Goal: Find specific page/section: Find specific page/section

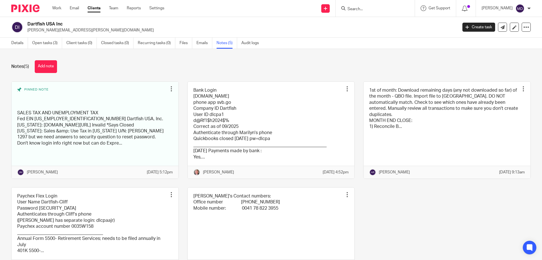
click at [225, 43] on link "Notes (5)" at bounding box center [227, 43] width 21 height 11
click at [368, 9] on input "Search" at bounding box center [372, 9] width 51 height 5
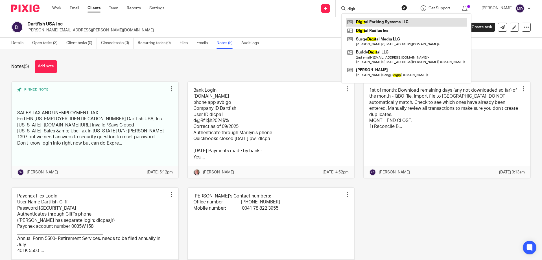
type input "digit"
click at [374, 21] on link at bounding box center [406, 22] width 121 height 8
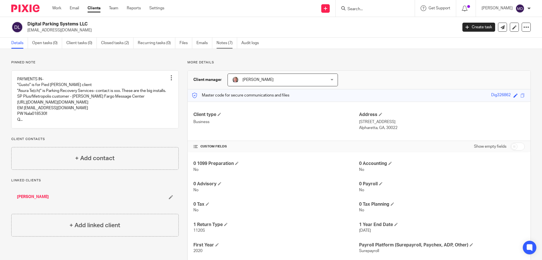
click at [221, 42] on link "Notes (7)" at bounding box center [227, 43] width 21 height 11
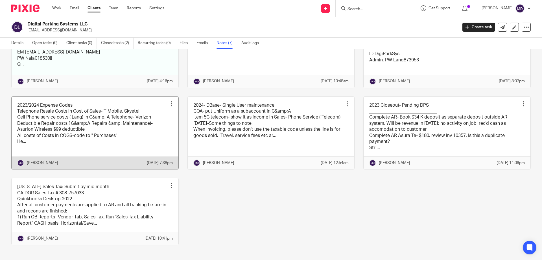
scroll to position [108, 0]
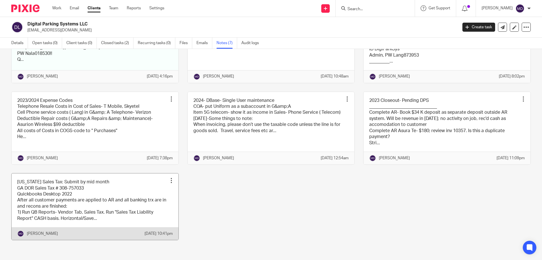
click at [169, 177] on div at bounding box center [172, 180] width 6 height 6
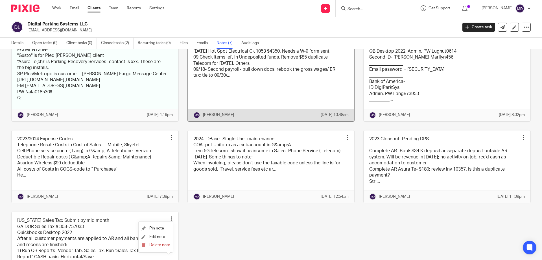
scroll to position [23, 0]
